Goal: Information Seeking & Learning: Compare options

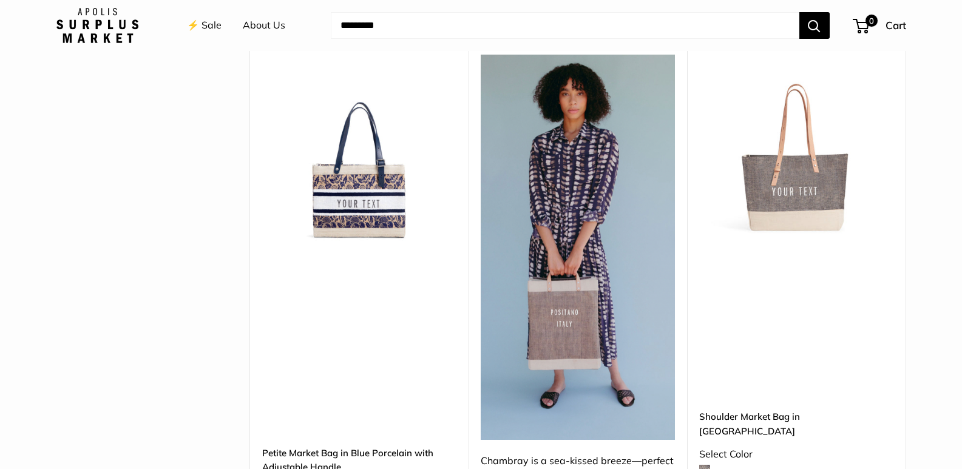
scroll to position [3339, 0]
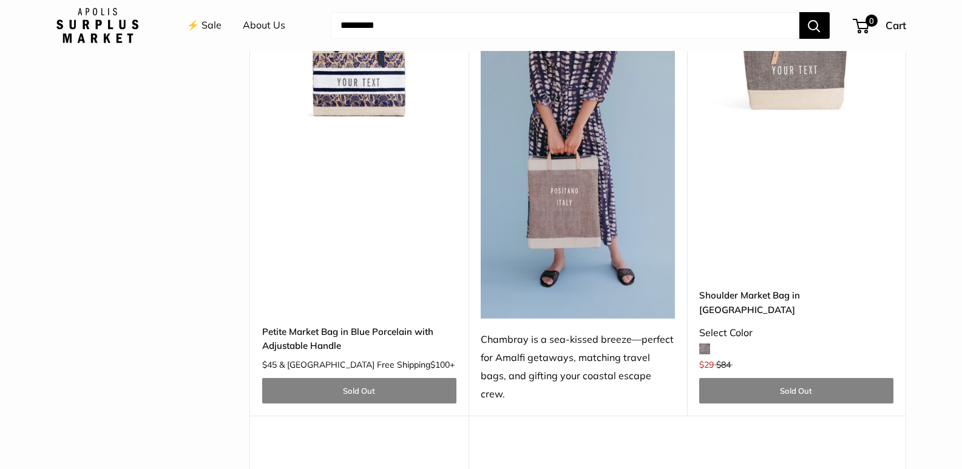
click at [0, 0] on img at bounding box center [0, 0] width 0 height 0
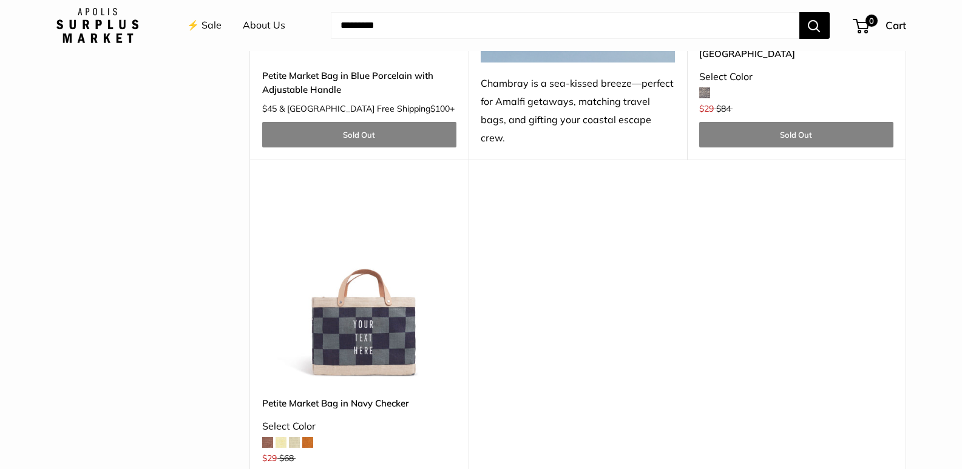
scroll to position [3582, 0]
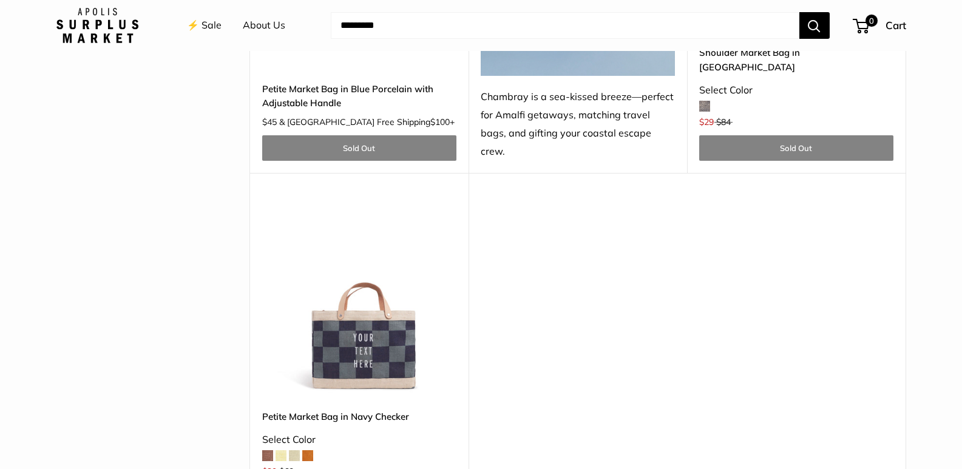
click at [0, 0] on img at bounding box center [0, 0] width 0 height 0
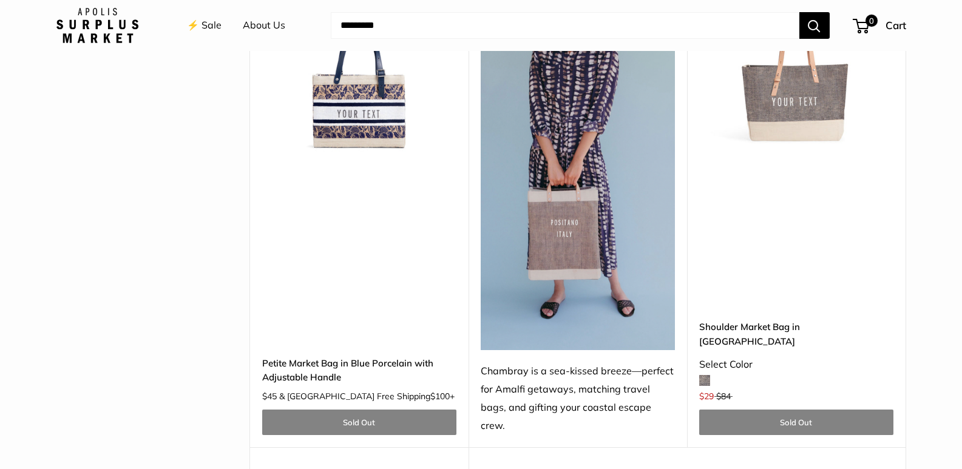
scroll to position [3278, 0]
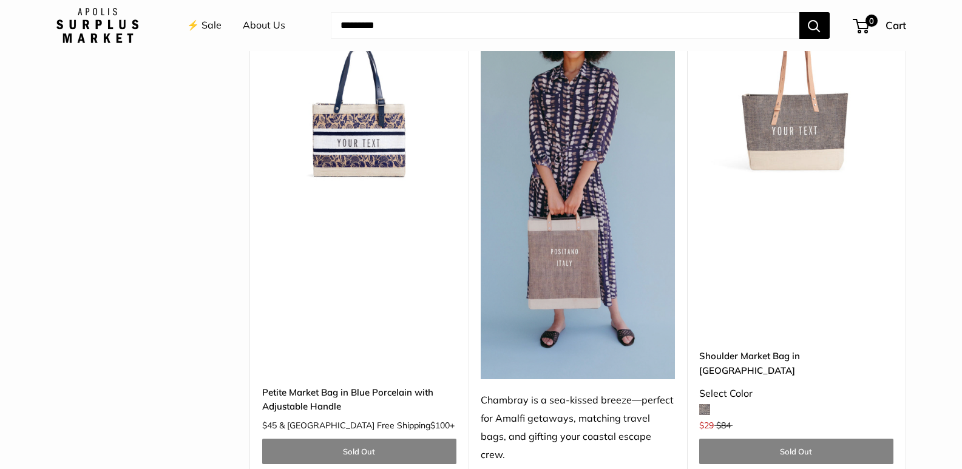
click at [0, 0] on img at bounding box center [0, 0] width 0 height 0
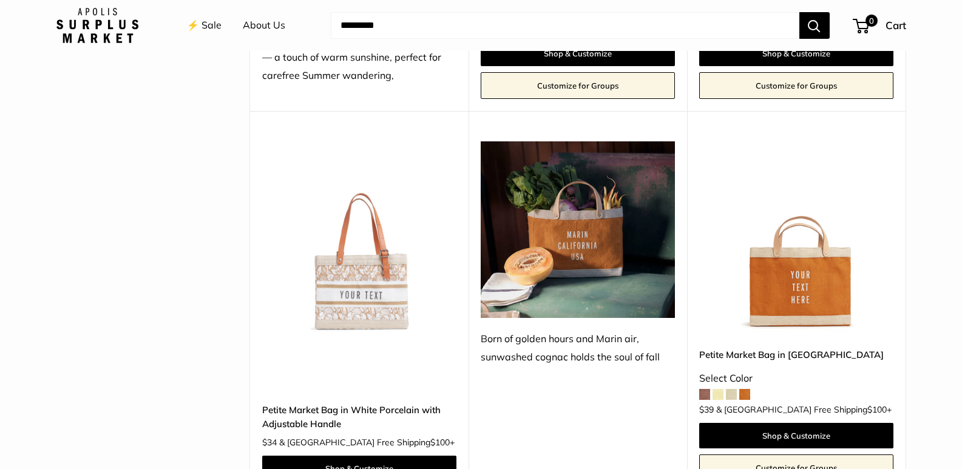
scroll to position [1578, 0]
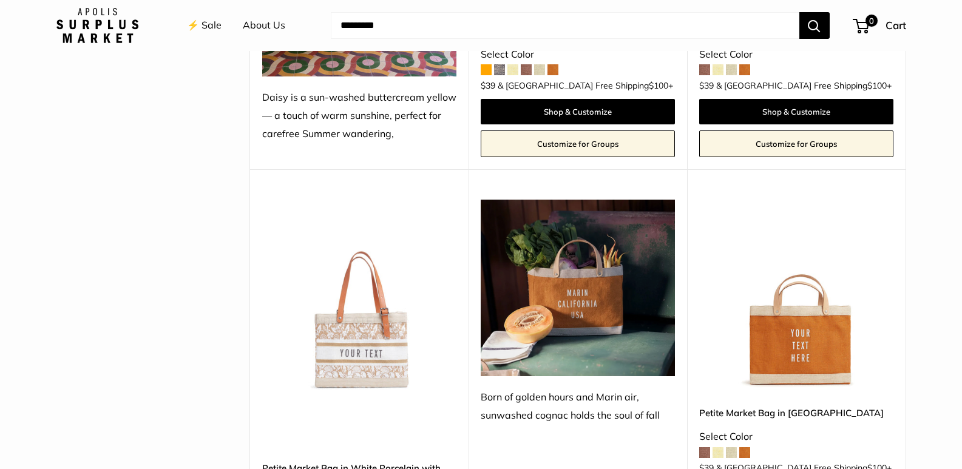
click at [0, 0] on img at bounding box center [0, 0] width 0 height 0
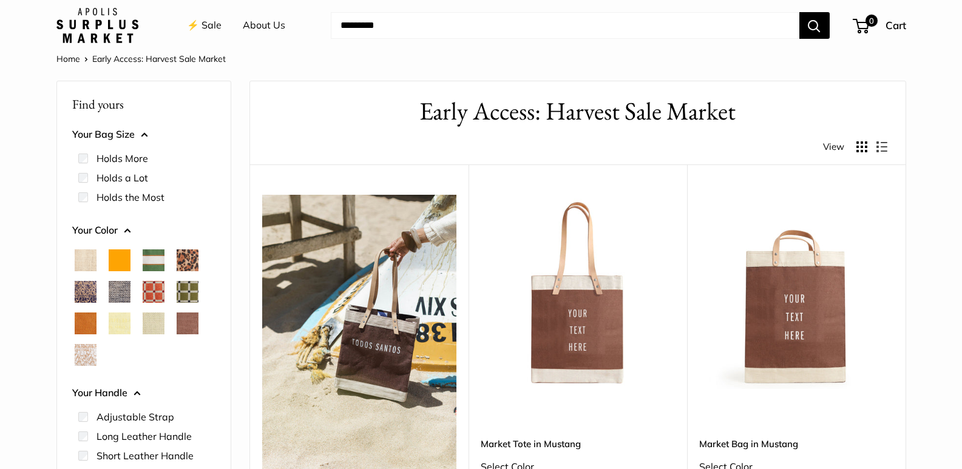
scroll to position [0, 0]
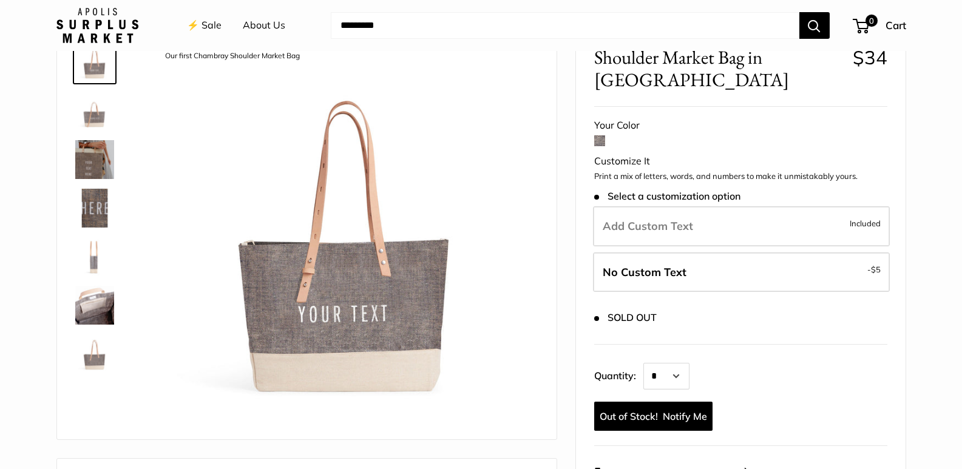
scroll to position [121, 0]
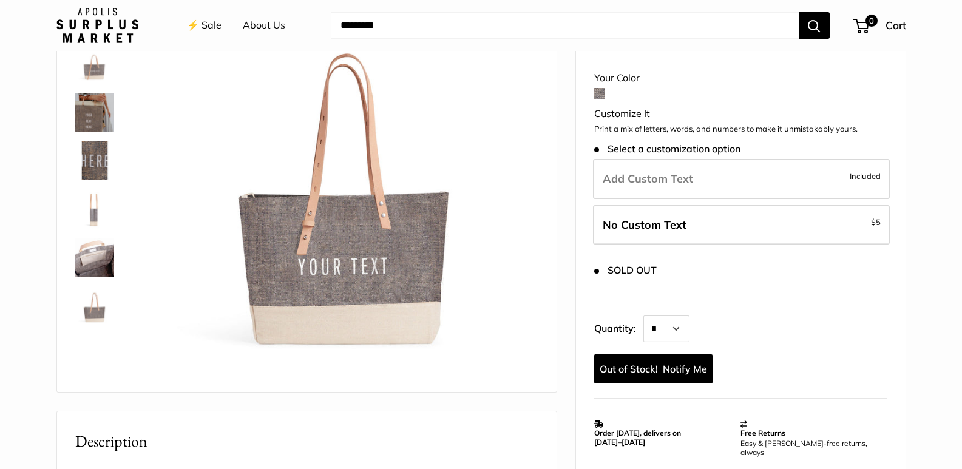
click at [83, 106] on img at bounding box center [94, 112] width 39 height 39
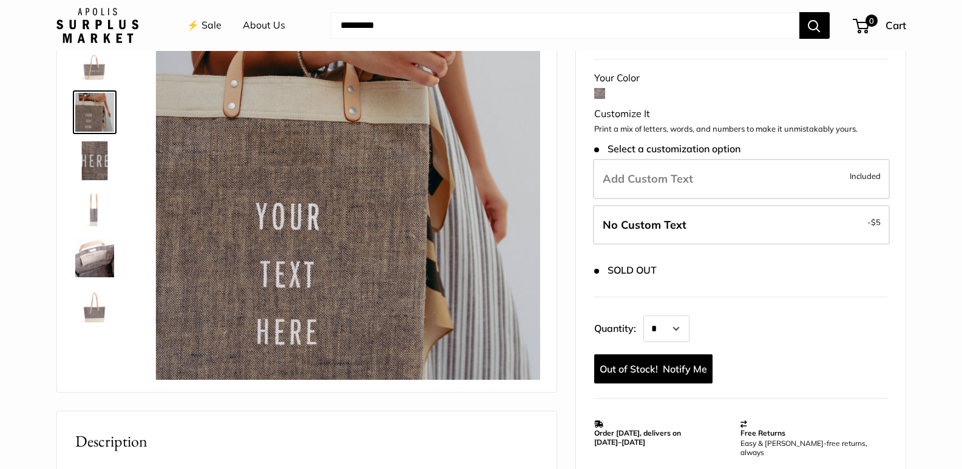
click at [89, 162] on img at bounding box center [94, 160] width 39 height 39
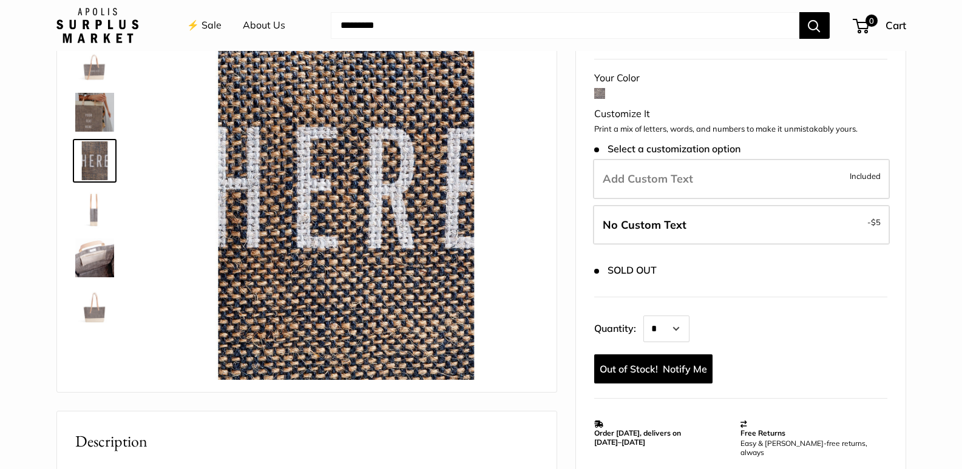
click at [95, 200] on img at bounding box center [94, 209] width 39 height 39
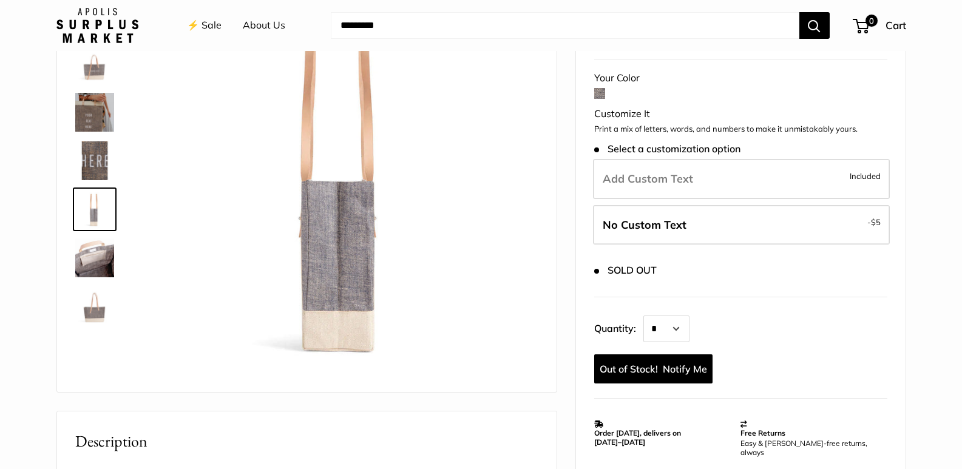
click at [87, 245] on img at bounding box center [94, 258] width 39 height 39
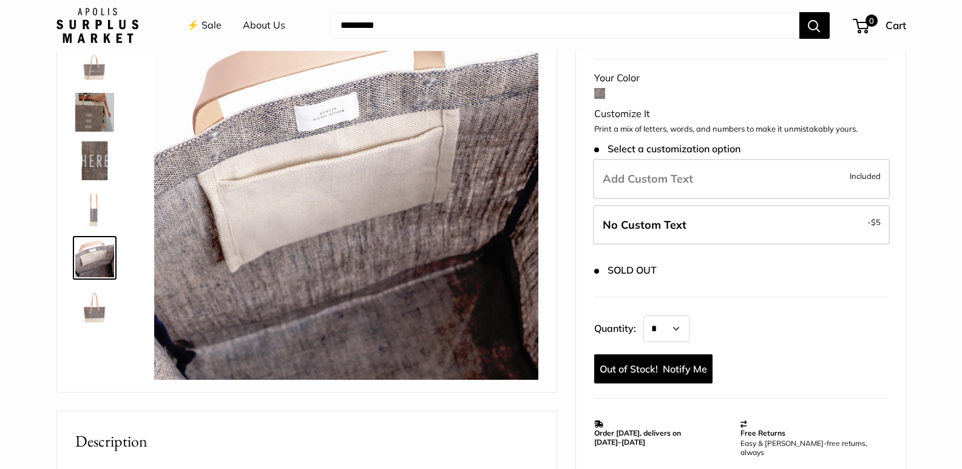
click at [95, 295] on img at bounding box center [94, 306] width 39 height 39
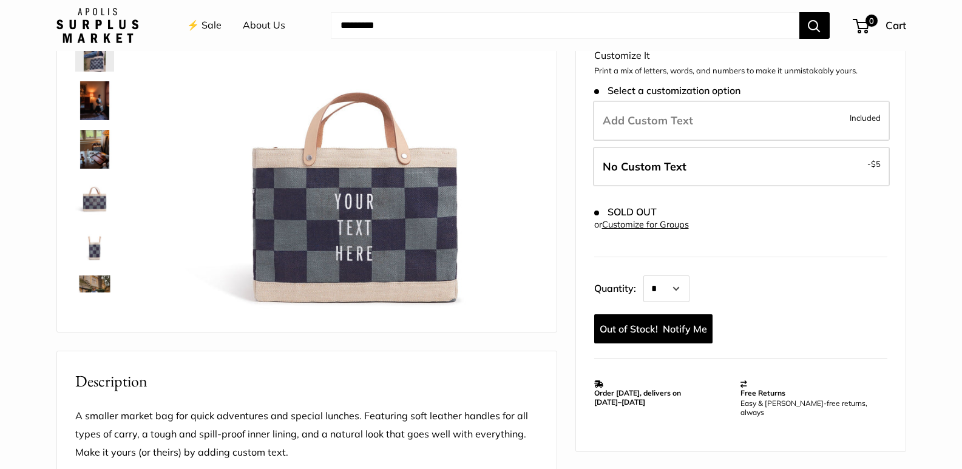
scroll to position [182, 0]
click at [92, 189] on img at bounding box center [94, 197] width 39 height 39
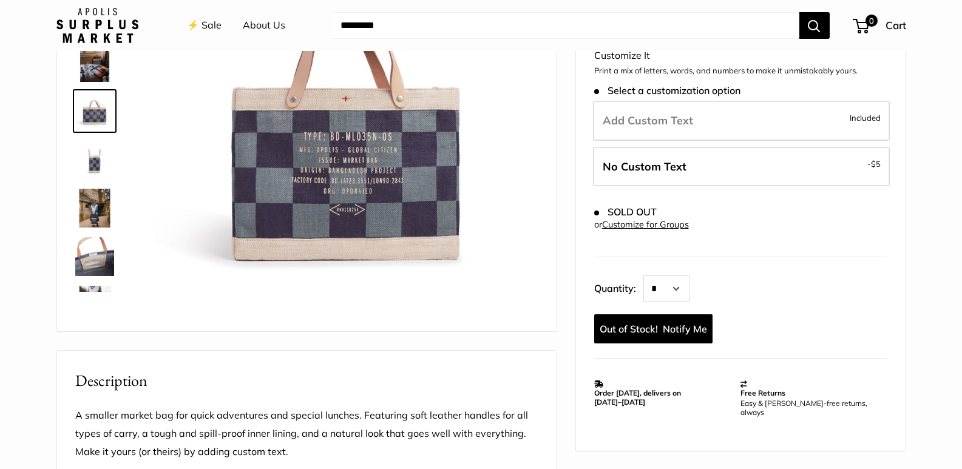
click at [86, 240] on img at bounding box center [94, 256] width 39 height 39
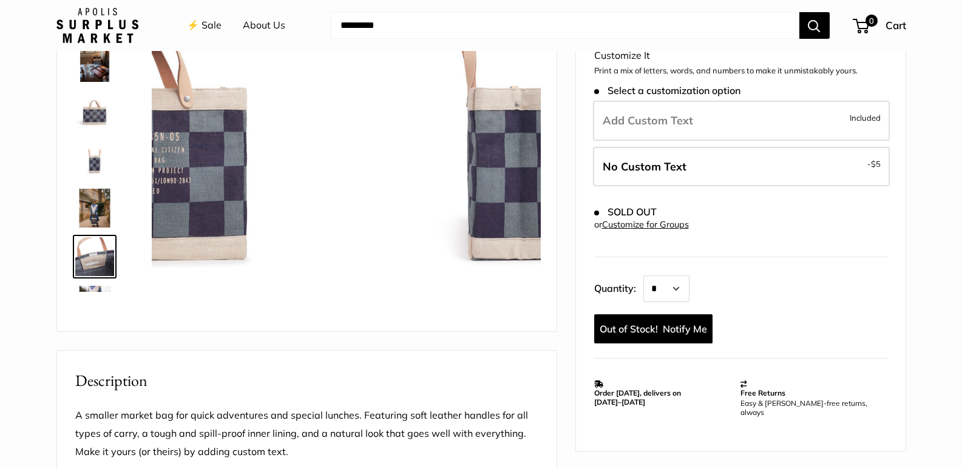
scroll to position [175, 0]
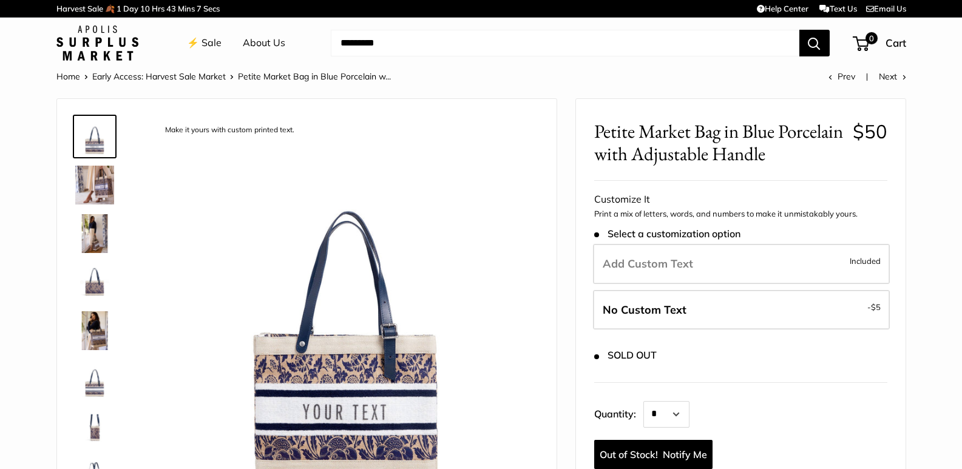
scroll to position [121, 0]
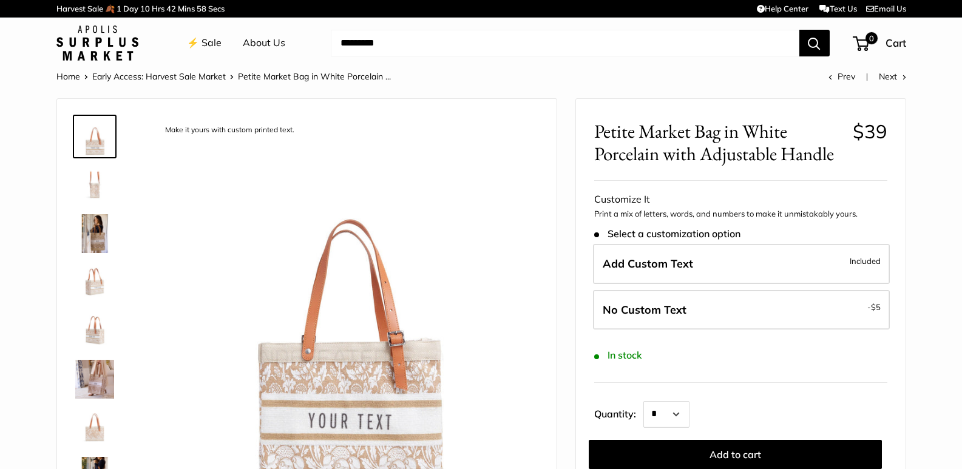
scroll to position [61, 0]
